Goal: Book appointment/travel/reservation

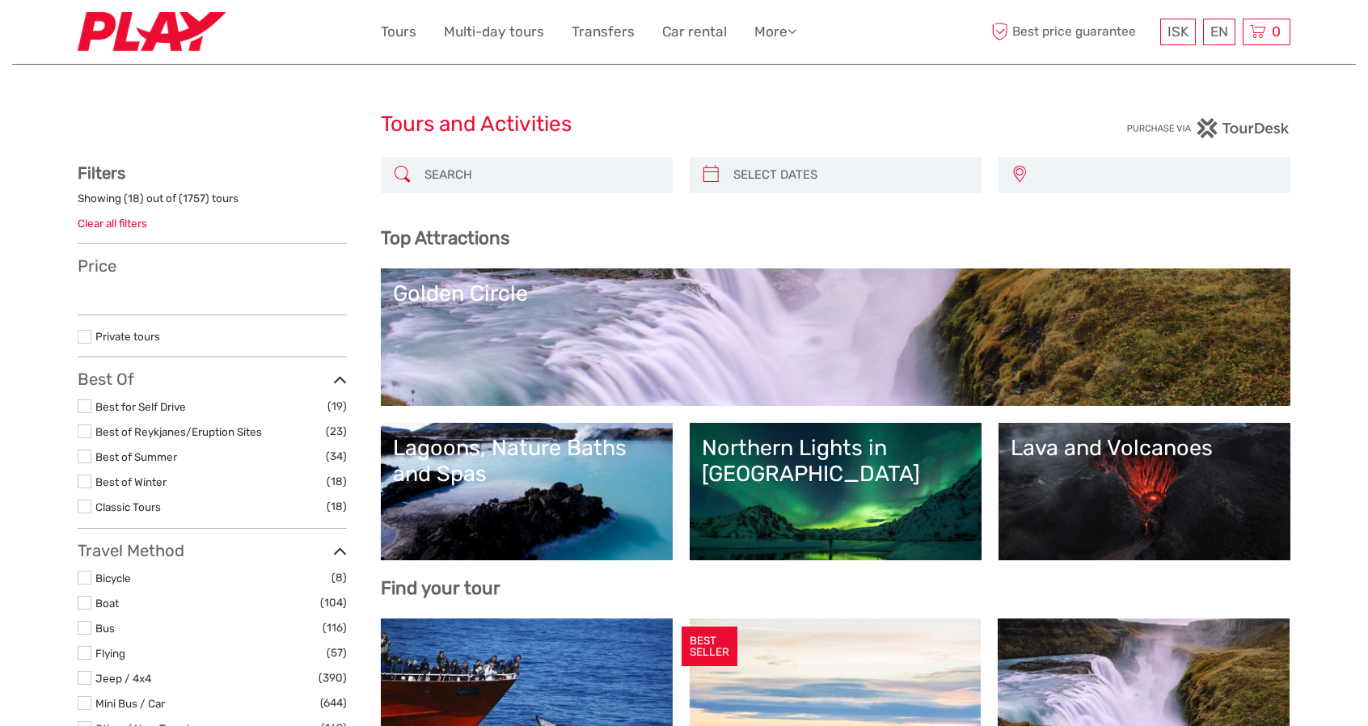
select select
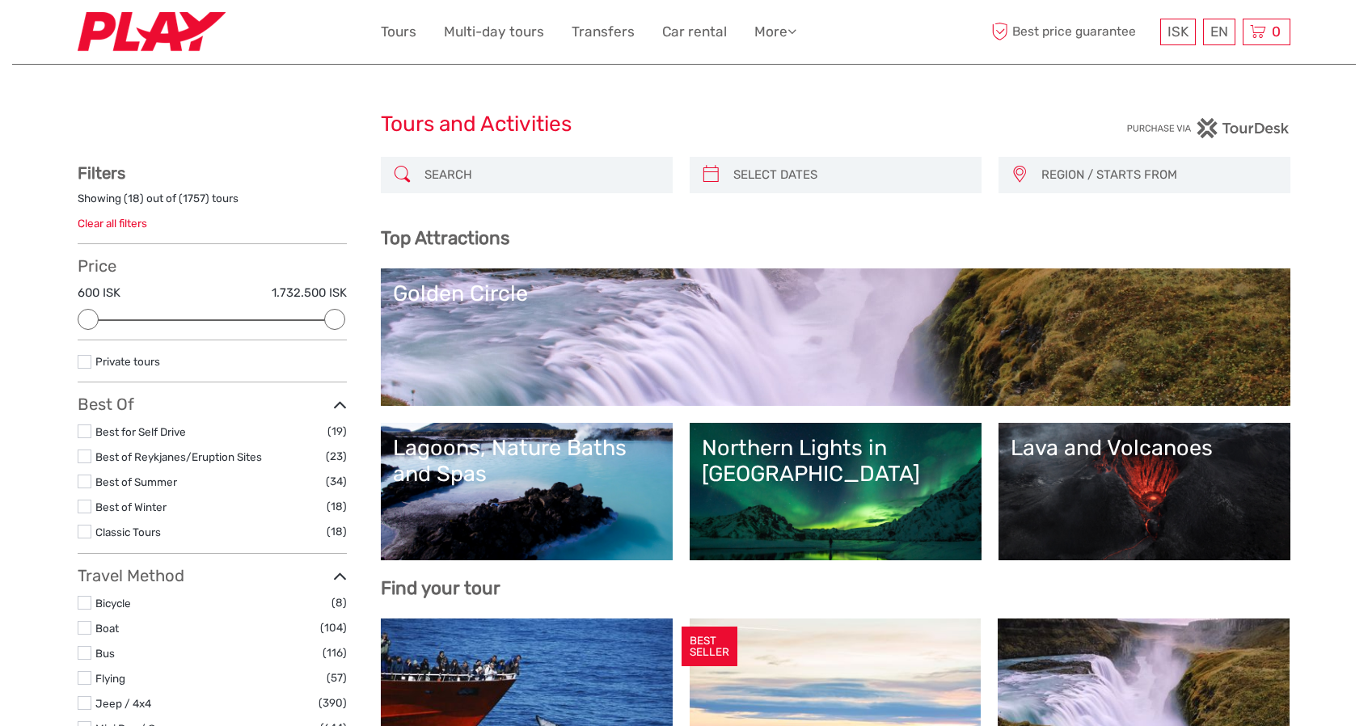
type input "[DATE]"
click at [807, 177] on input "search" at bounding box center [850, 175] width 247 height 28
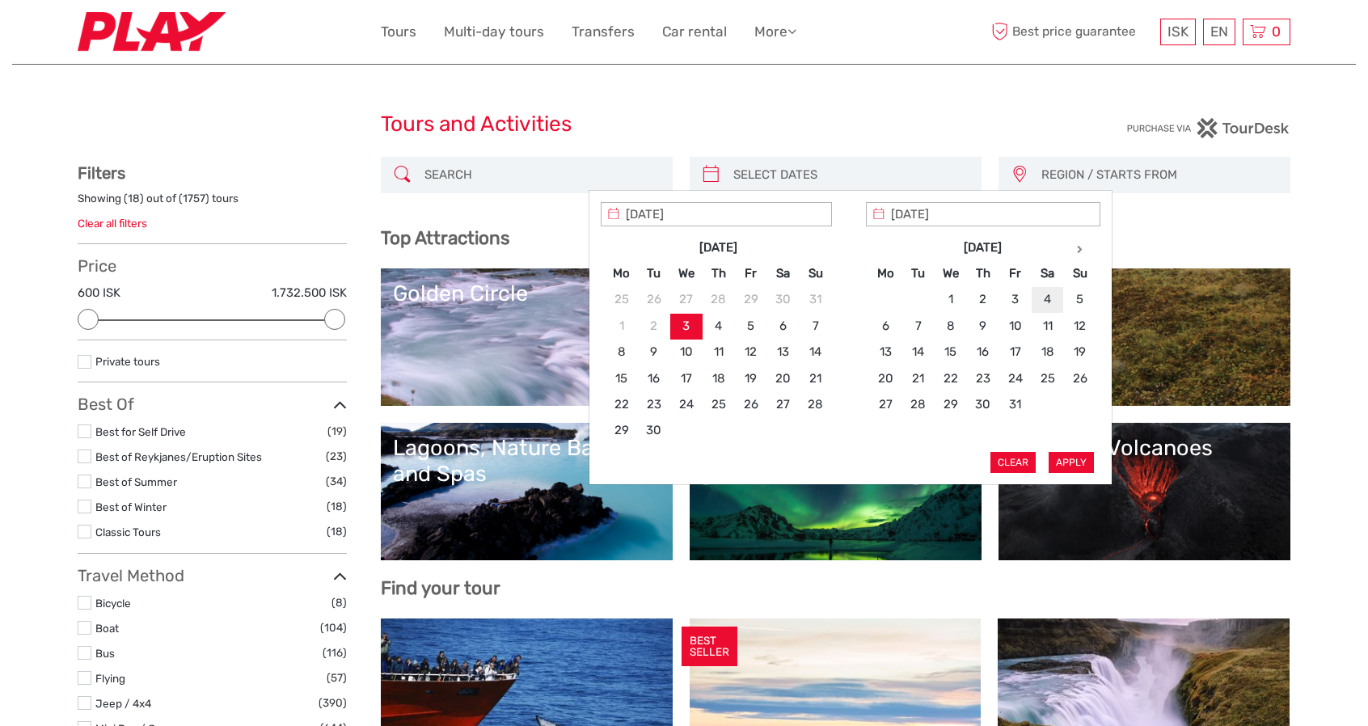
type input "[DATE]"
click at [1073, 461] on button "Apply" at bounding box center [1070, 462] width 45 height 21
type input "[DATE] - [DATE]"
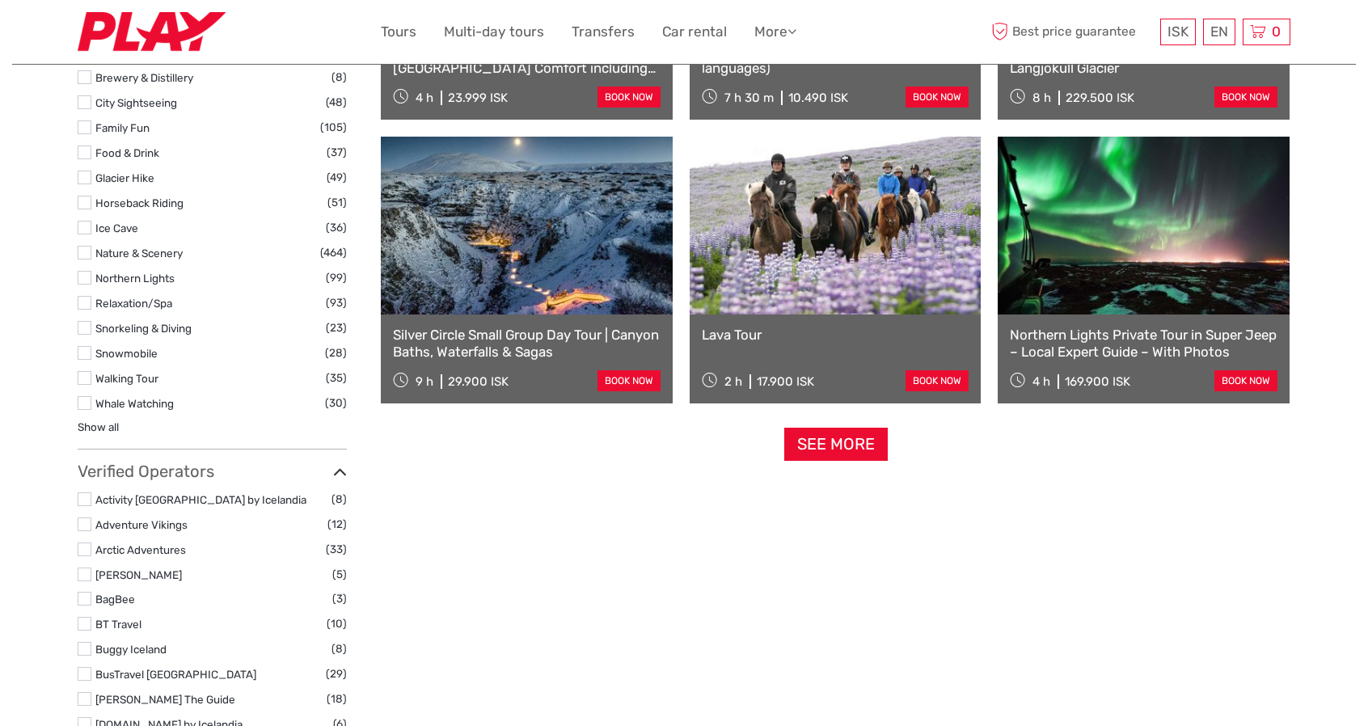
scroll to position [1546, 0]
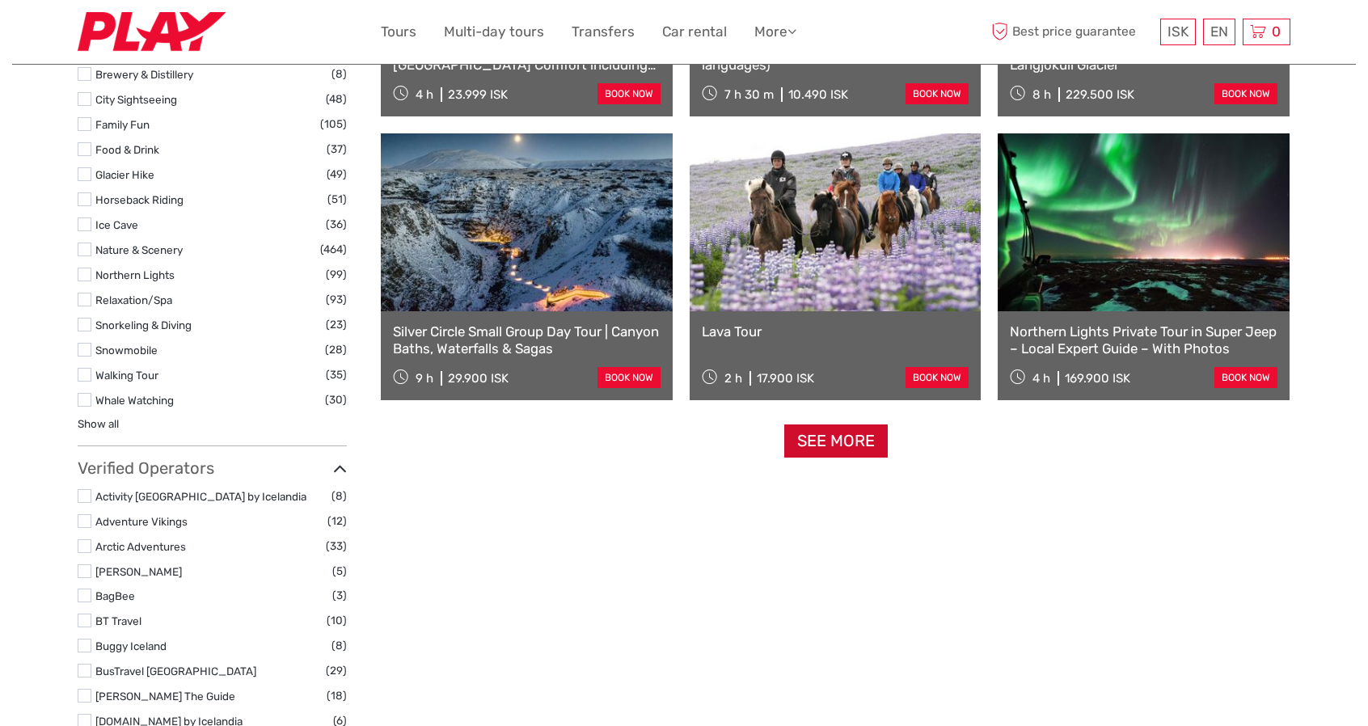
click at [837, 437] on link "See more" at bounding box center [835, 440] width 103 height 33
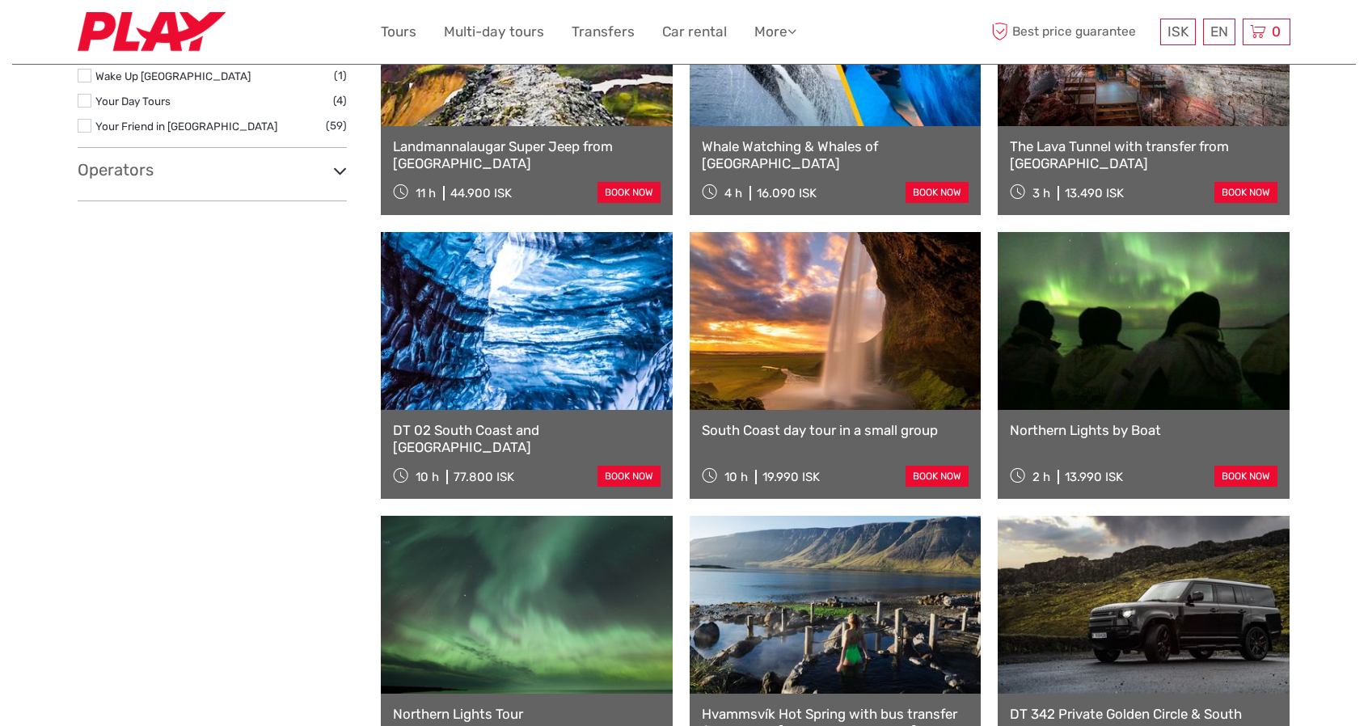
scroll to position [3082, 0]
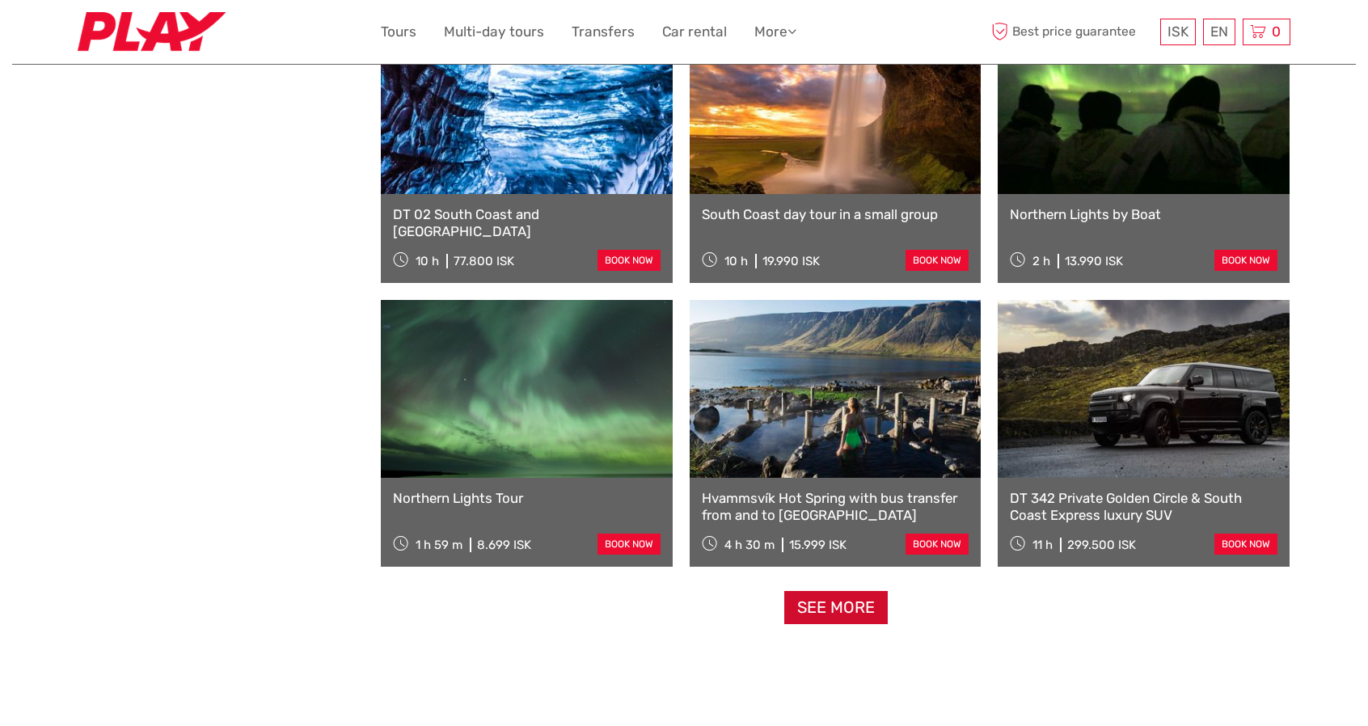
click at [827, 610] on link "See more" at bounding box center [835, 607] width 103 height 33
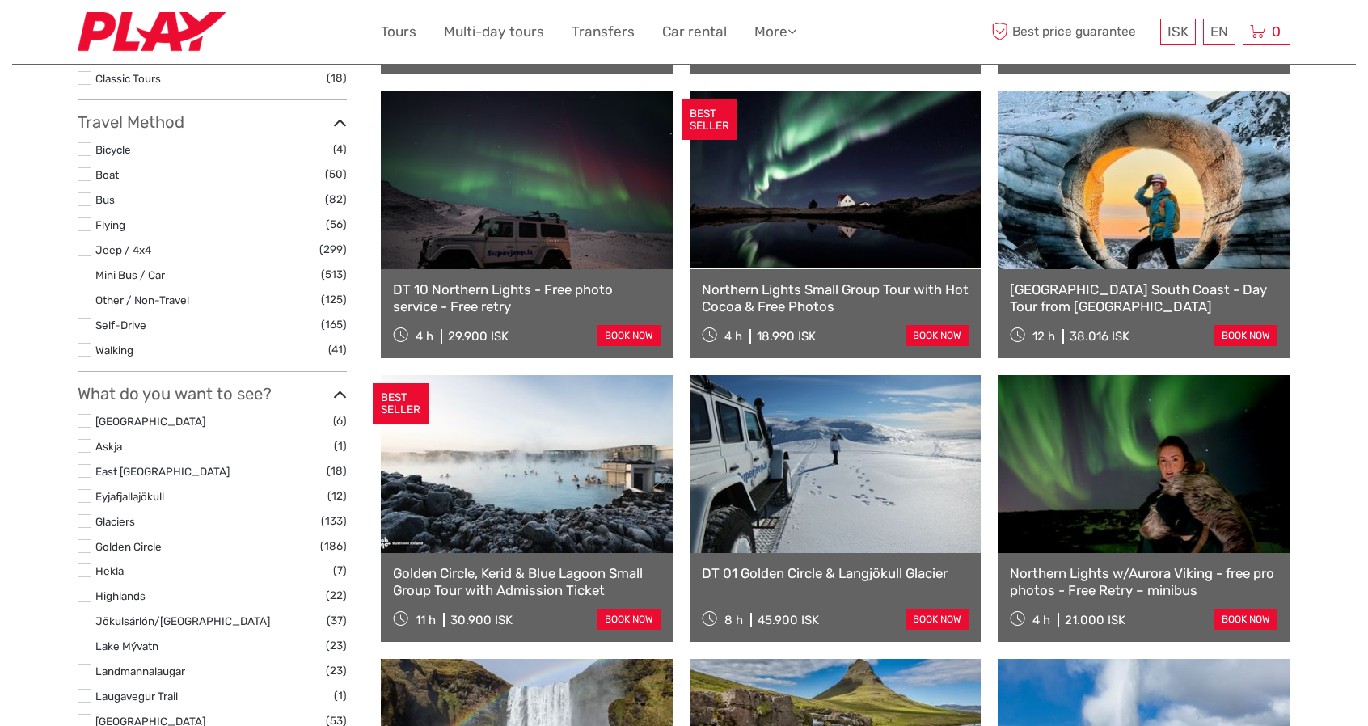
scroll to position [0, 0]
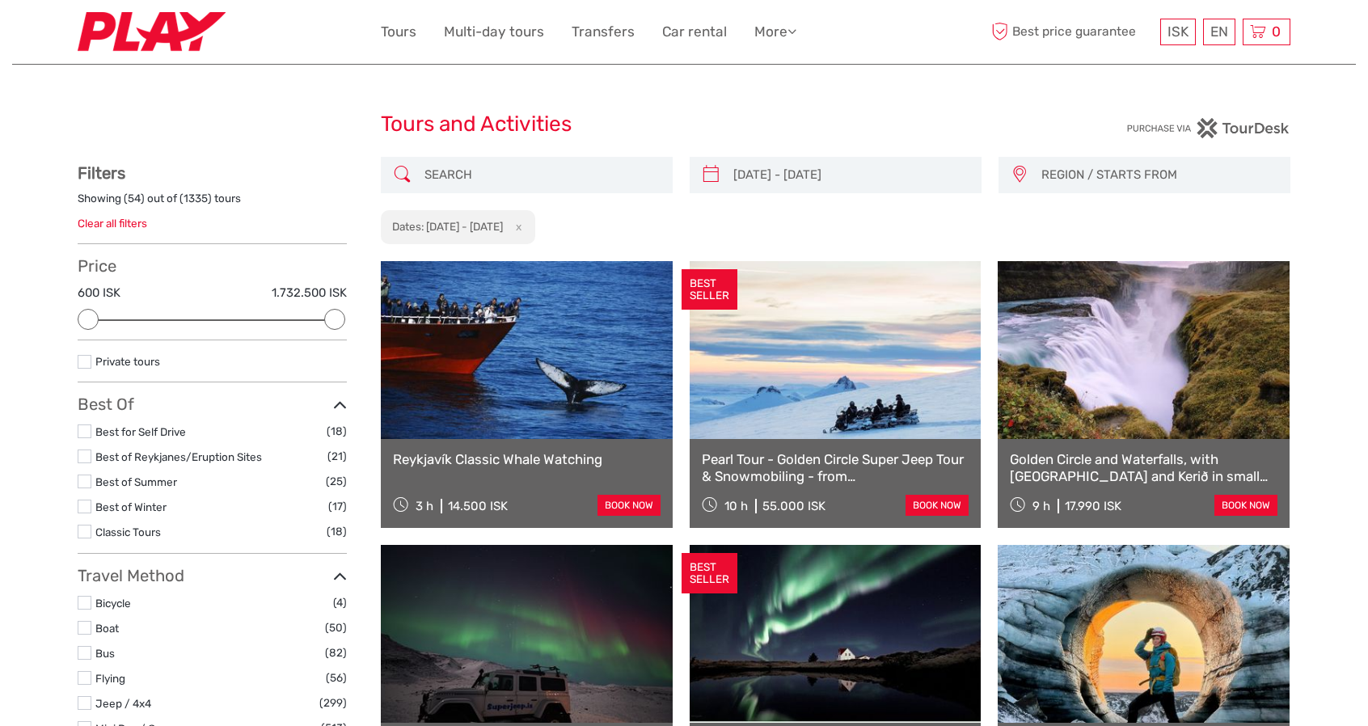
click at [1114, 164] on span "REGION / STARTS FROM" at bounding box center [1158, 175] width 248 height 27
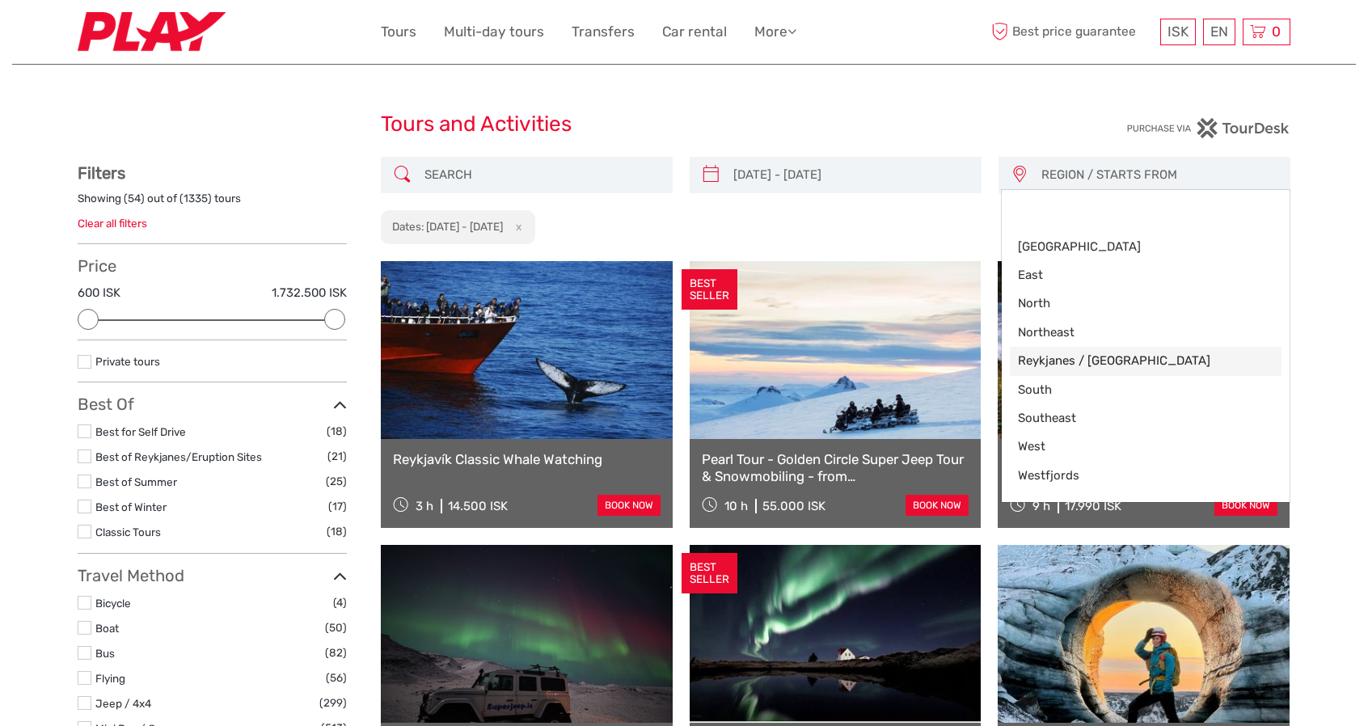
click at [1042, 360] on span "Reykjanes / [GEOGRAPHIC_DATA]" at bounding box center [1132, 360] width 228 height 17
select select "Reykjanes / [GEOGRAPHIC_DATA]"
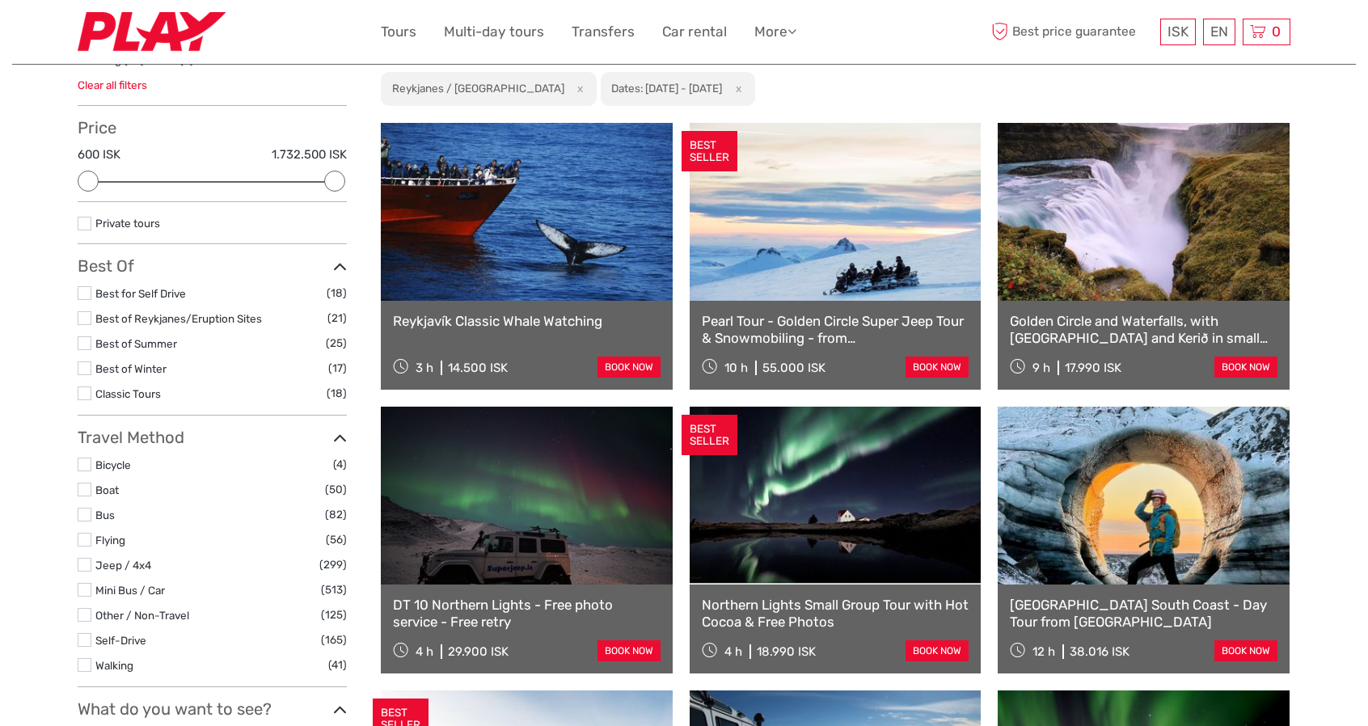
scroll to position [172, 0]
